Goal: Navigation & Orientation: Find specific page/section

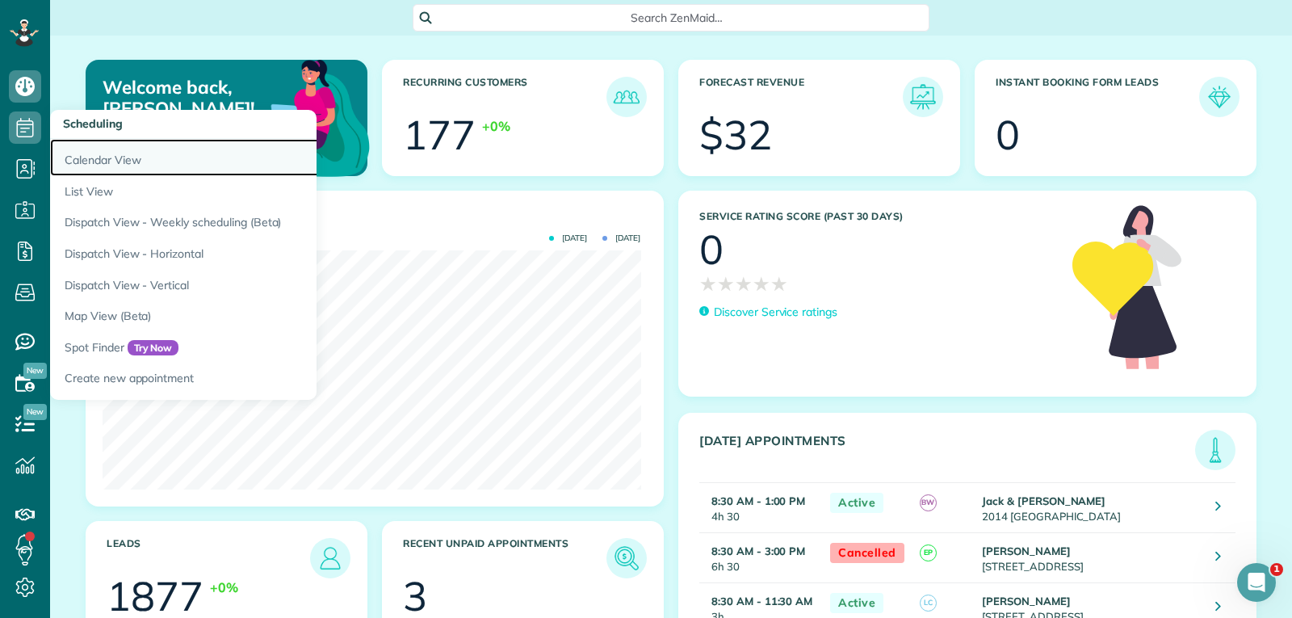
click at [97, 155] on link "Calendar View" at bounding box center [252, 157] width 404 height 37
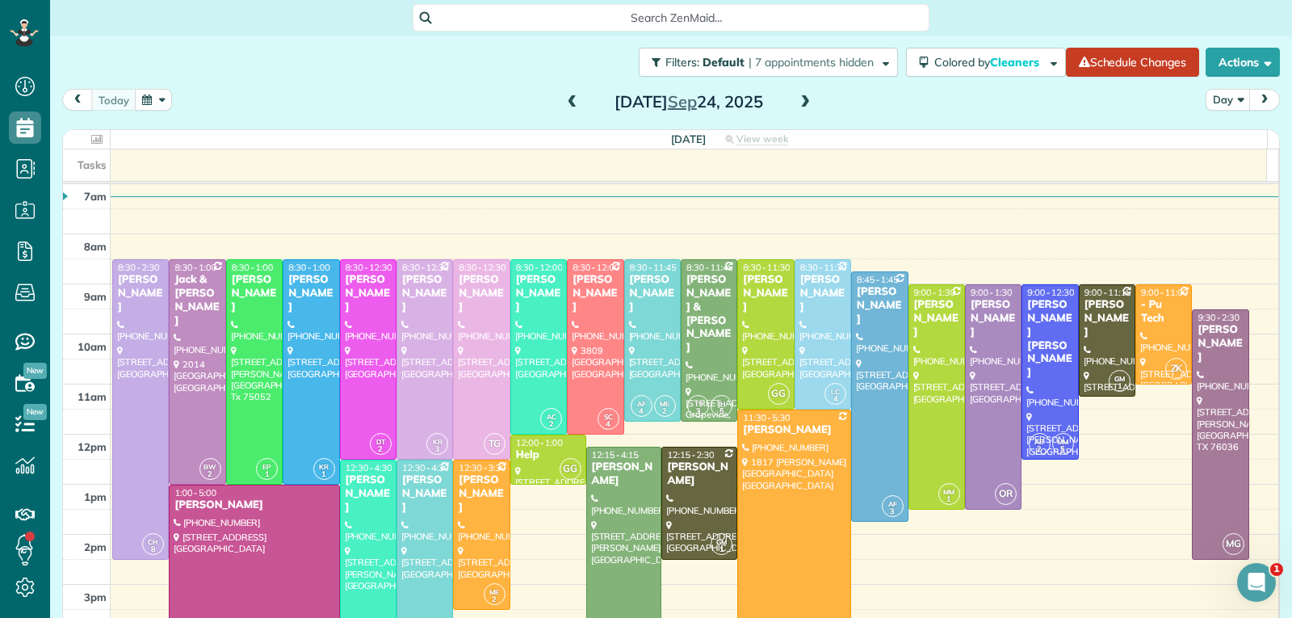
click at [799, 99] on span at bounding box center [805, 102] width 18 height 15
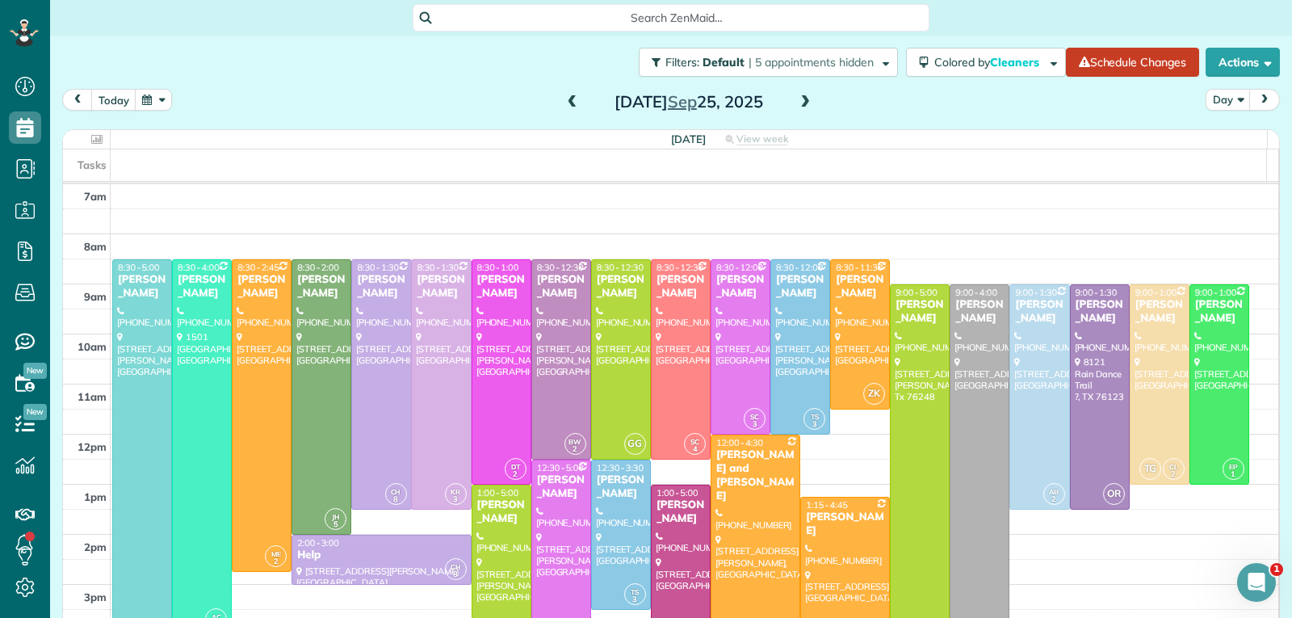
click at [796, 99] on span at bounding box center [805, 102] width 18 height 15
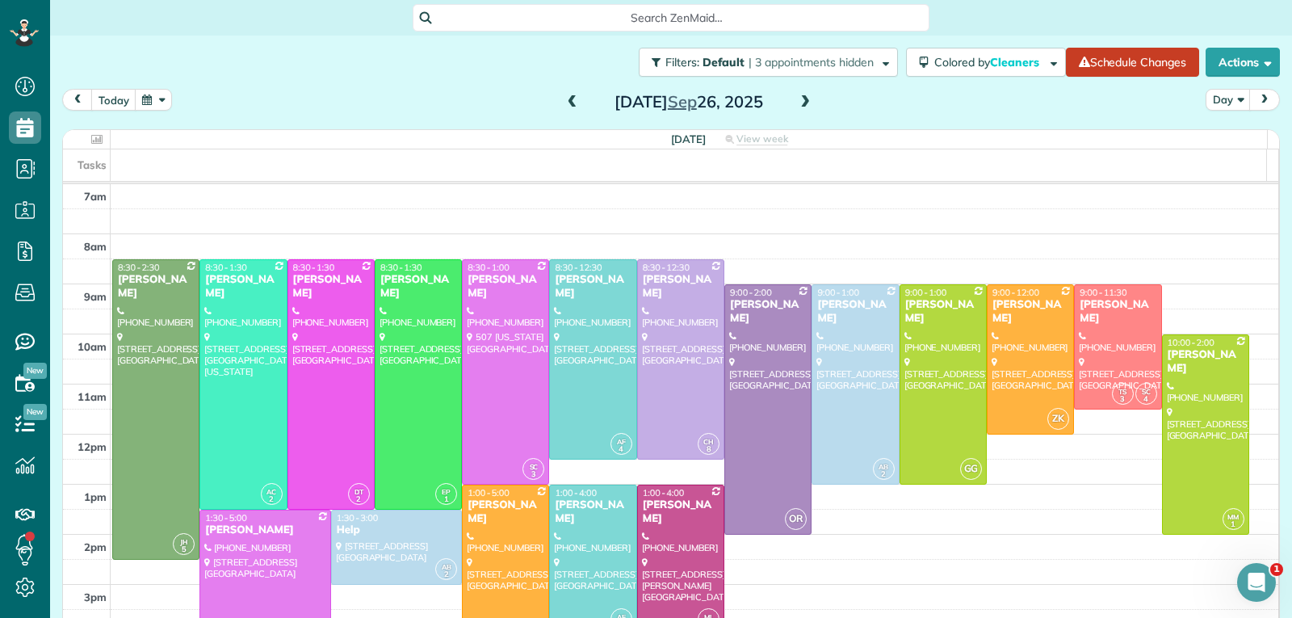
click at [796, 105] on span at bounding box center [805, 102] width 18 height 15
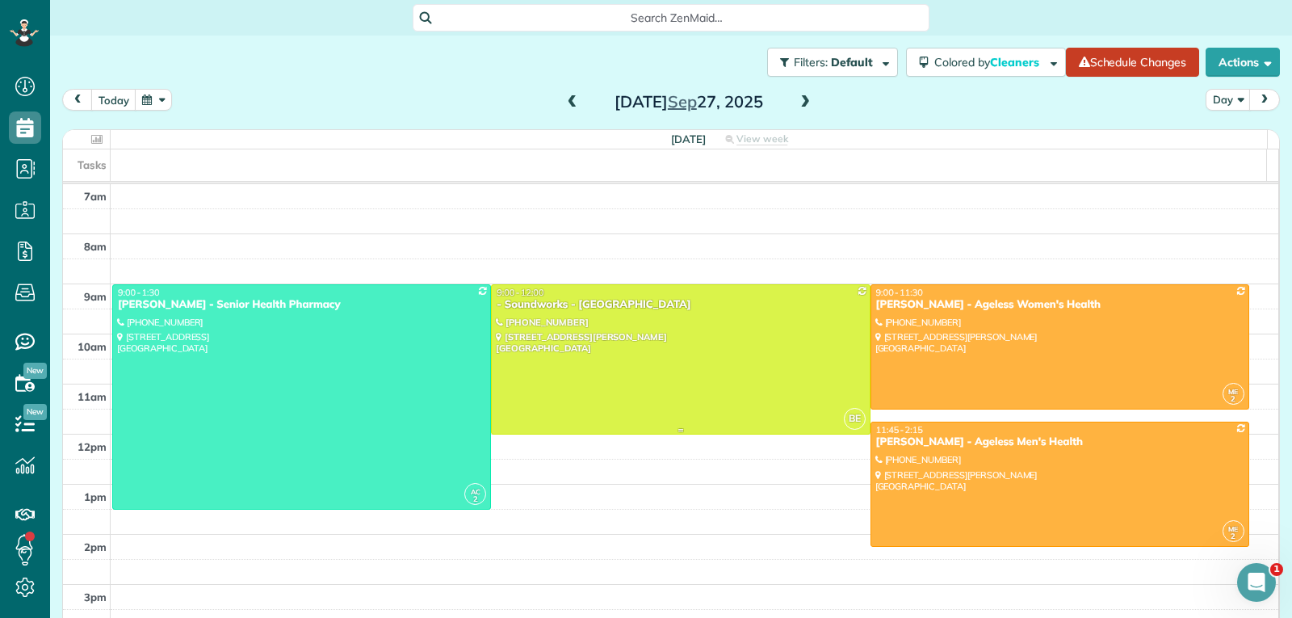
click at [689, 351] on div at bounding box center [680, 359] width 377 height 149
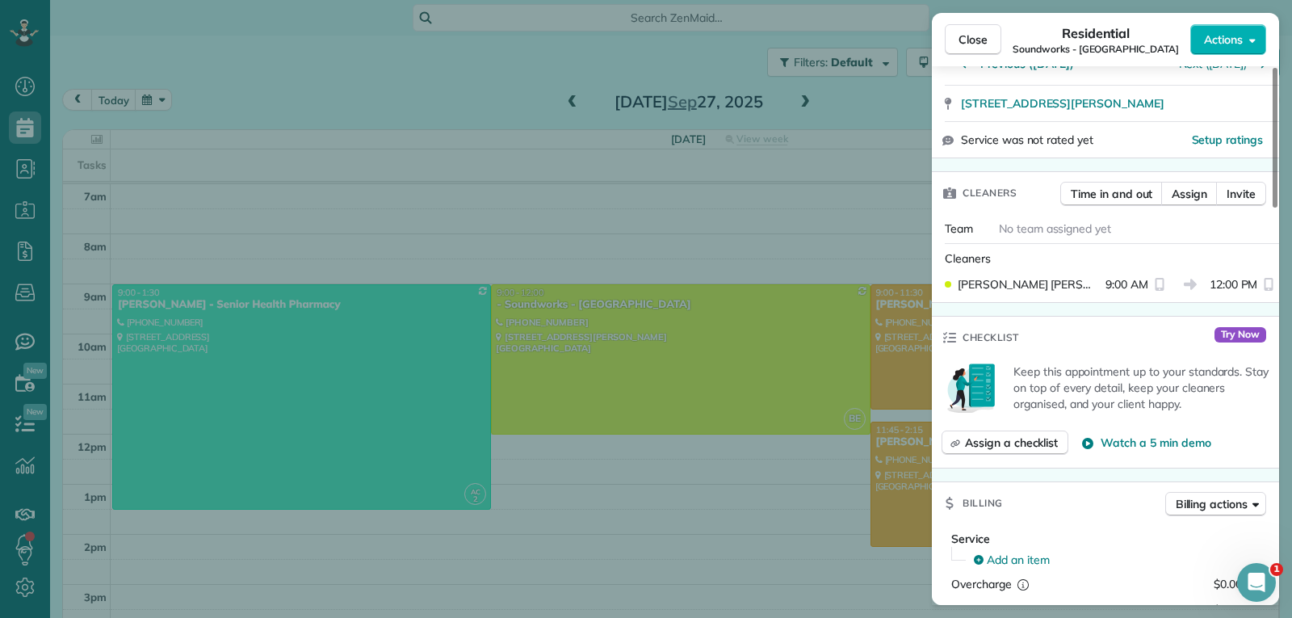
scroll to position [78, 0]
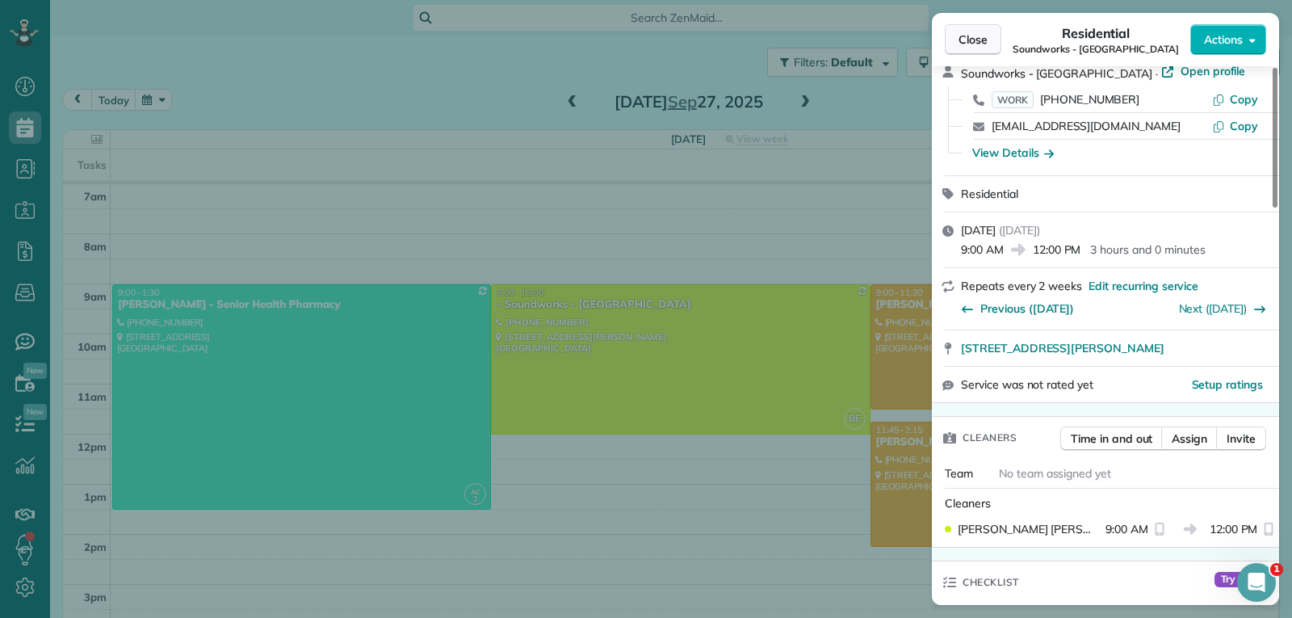
click at [965, 39] on span "Close" at bounding box center [973, 39] width 29 height 16
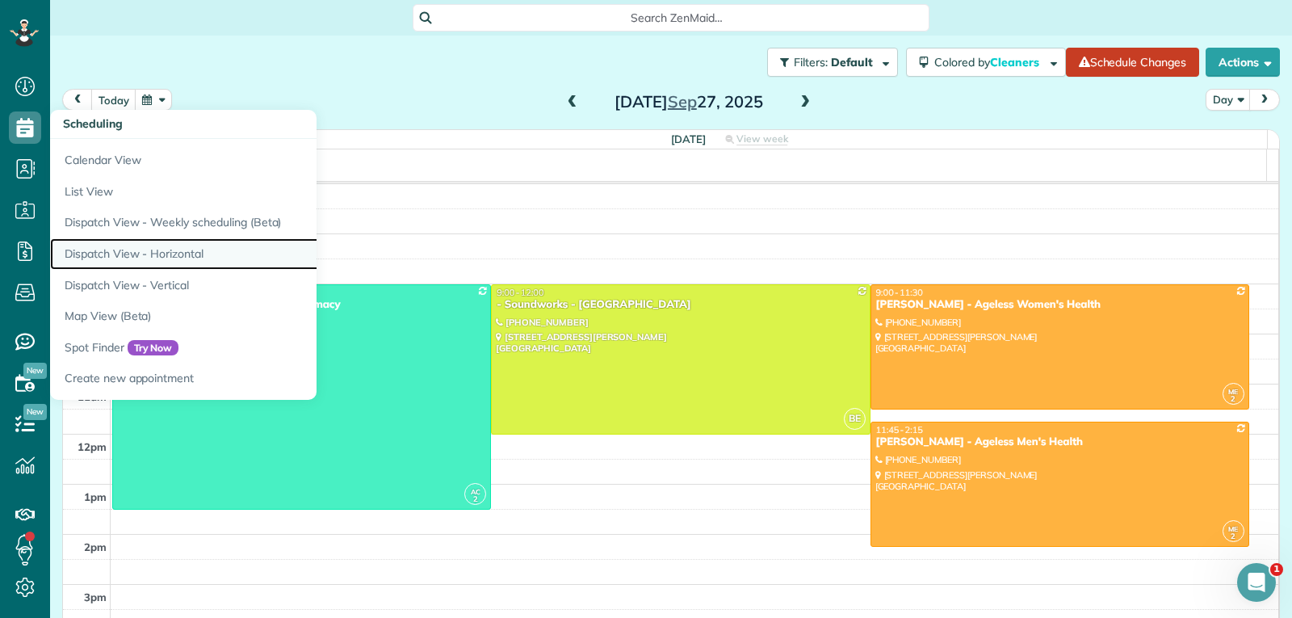
click at [167, 248] on link "Dispatch View - Horizontal" at bounding box center [252, 253] width 404 height 31
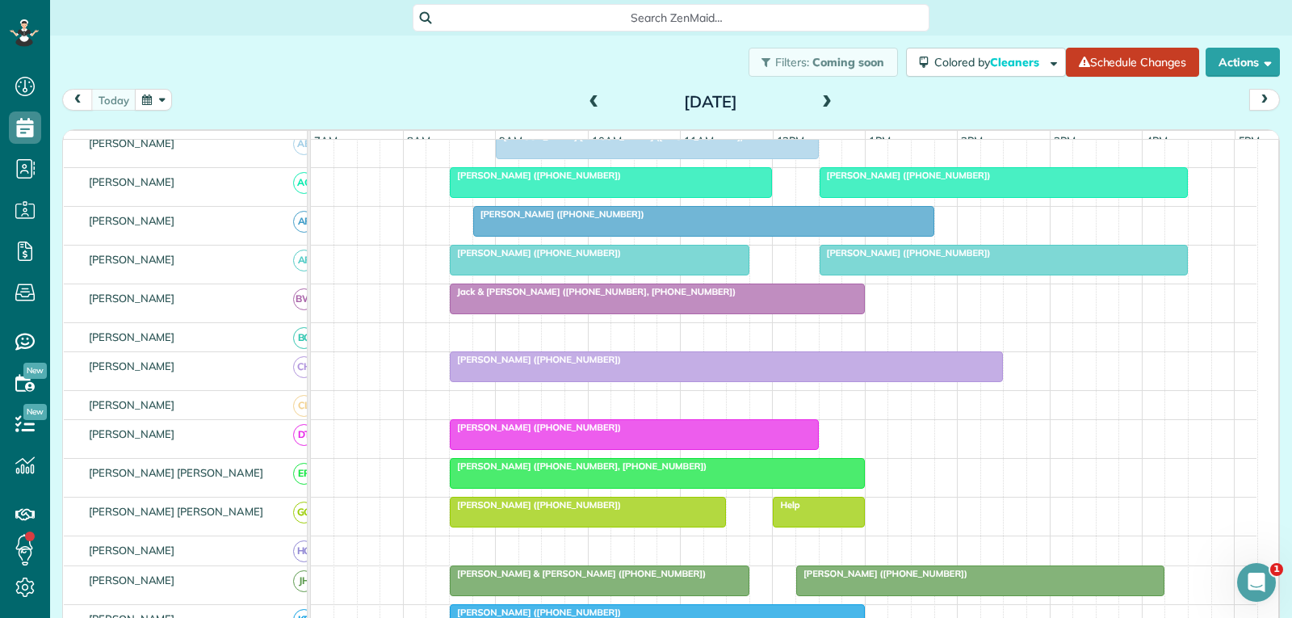
scroll to position [81, 0]
